Goal: Task Accomplishment & Management: Use online tool/utility

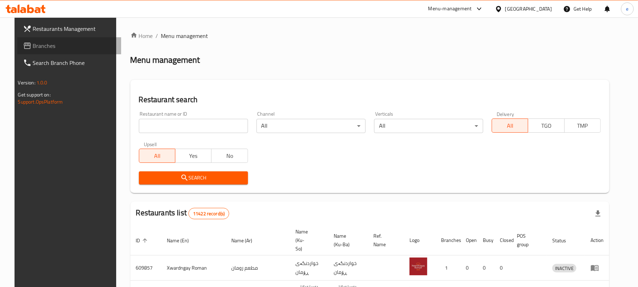
click at [33, 48] on span "Branches" at bounding box center [74, 45] width 83 height 9
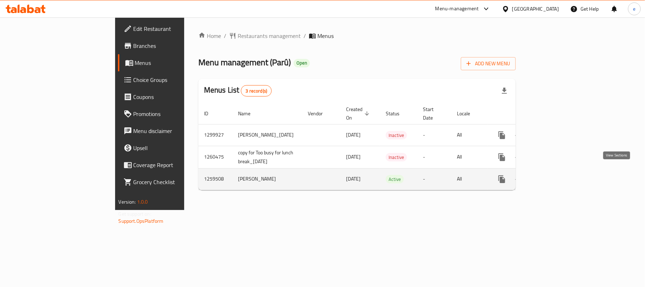
click at [557, 175] on icon "enhanced table" at bounding box center [553, 179] width 9 height 9
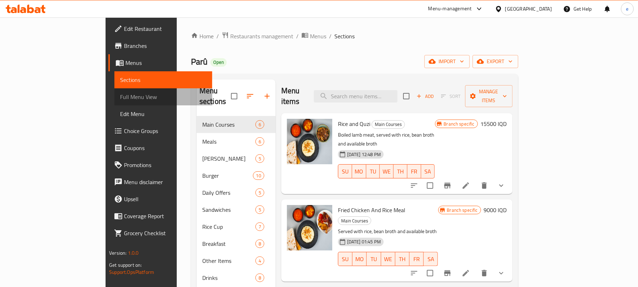
click at [120, 94] on span "Full Menu View" at bounding box center [163, 96] width 86 height 9
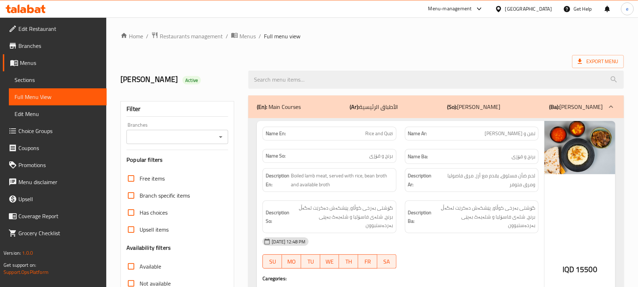
click at [224, 141] on icon "Open" at bounding box center [220, 136] width 9 height 9
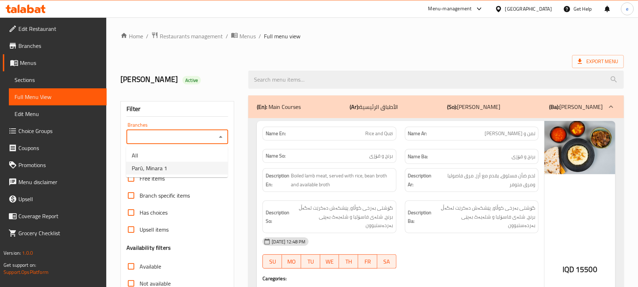
click at [199, 169] on li "Parû, Minara 1" at bounding box center [177, 168] width 102 height 13
type input "Parû, Minara 1"
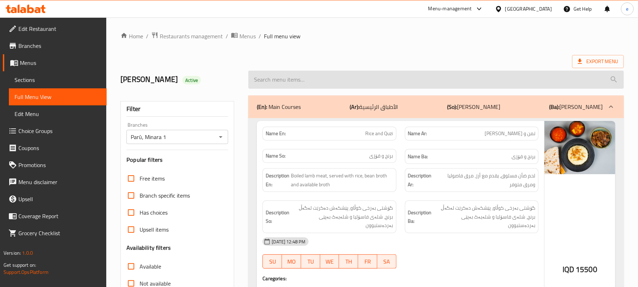
click at [291, 80] on input "search" at bounding box center [436, 79] width 376 height 18
paste input "Fried Chicken And Rice Meal"
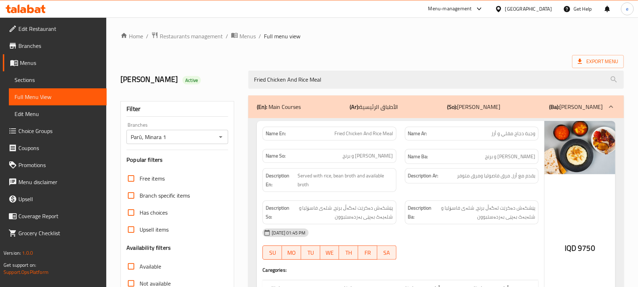
type input "Fried Chicken And Rice Meal"
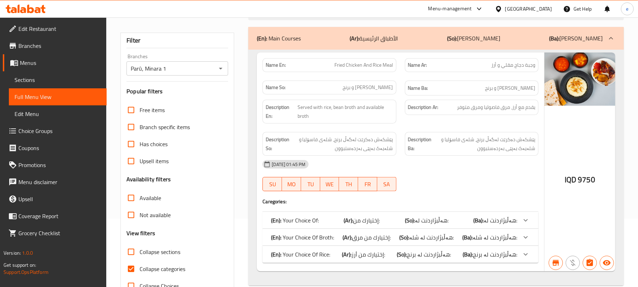
scroll to position [91, 0]
